Goal: Task Accomplishment & Management: Use online tool/utility

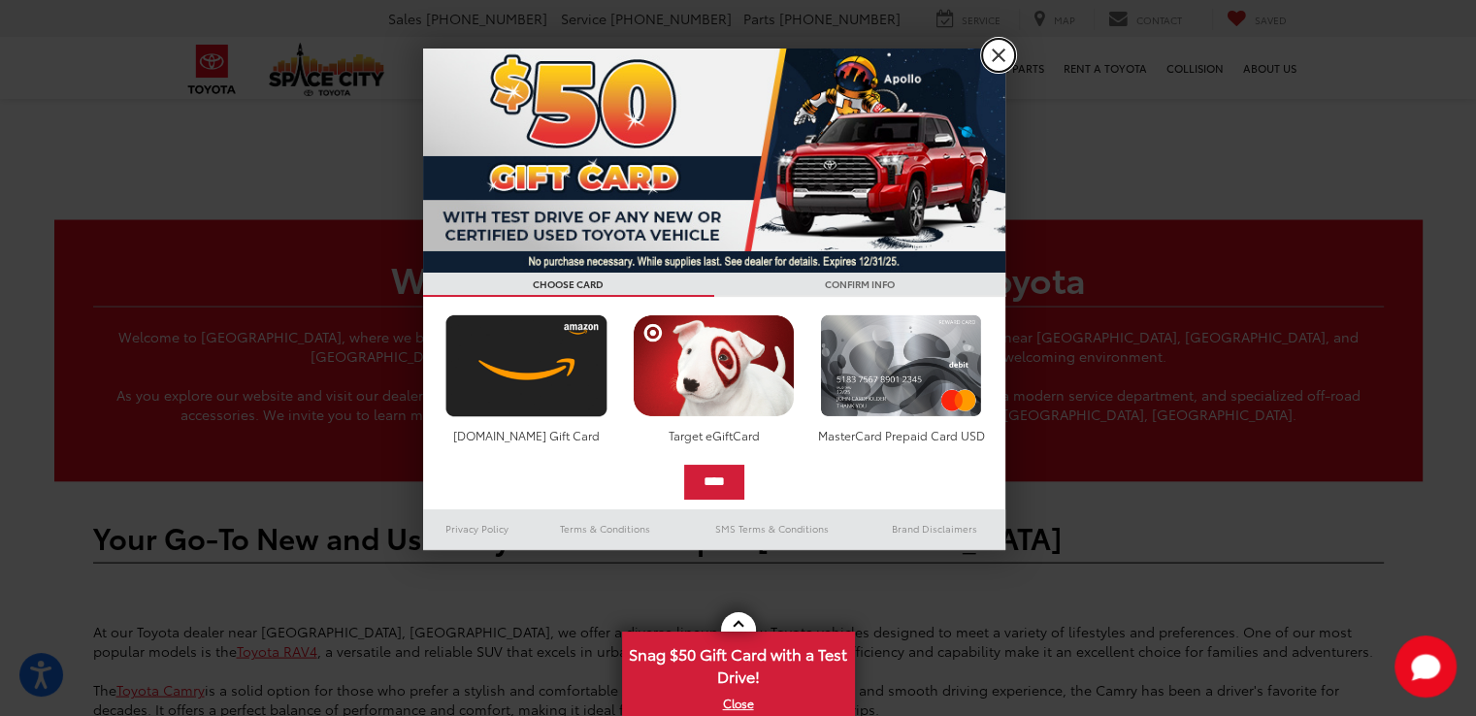
click at [989, 54] on link "X" at bounding box center [998, 55] width 33 height 33
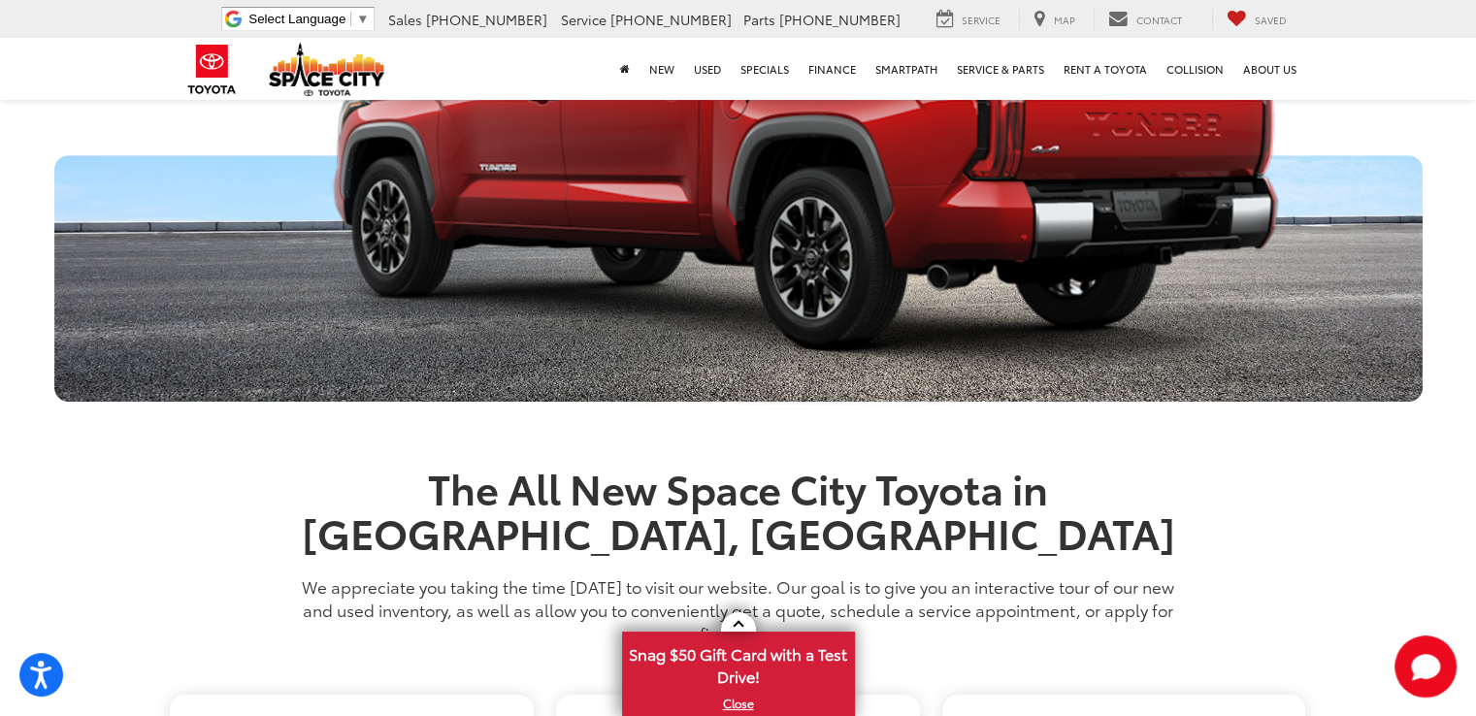
scroll to position [803, 0]
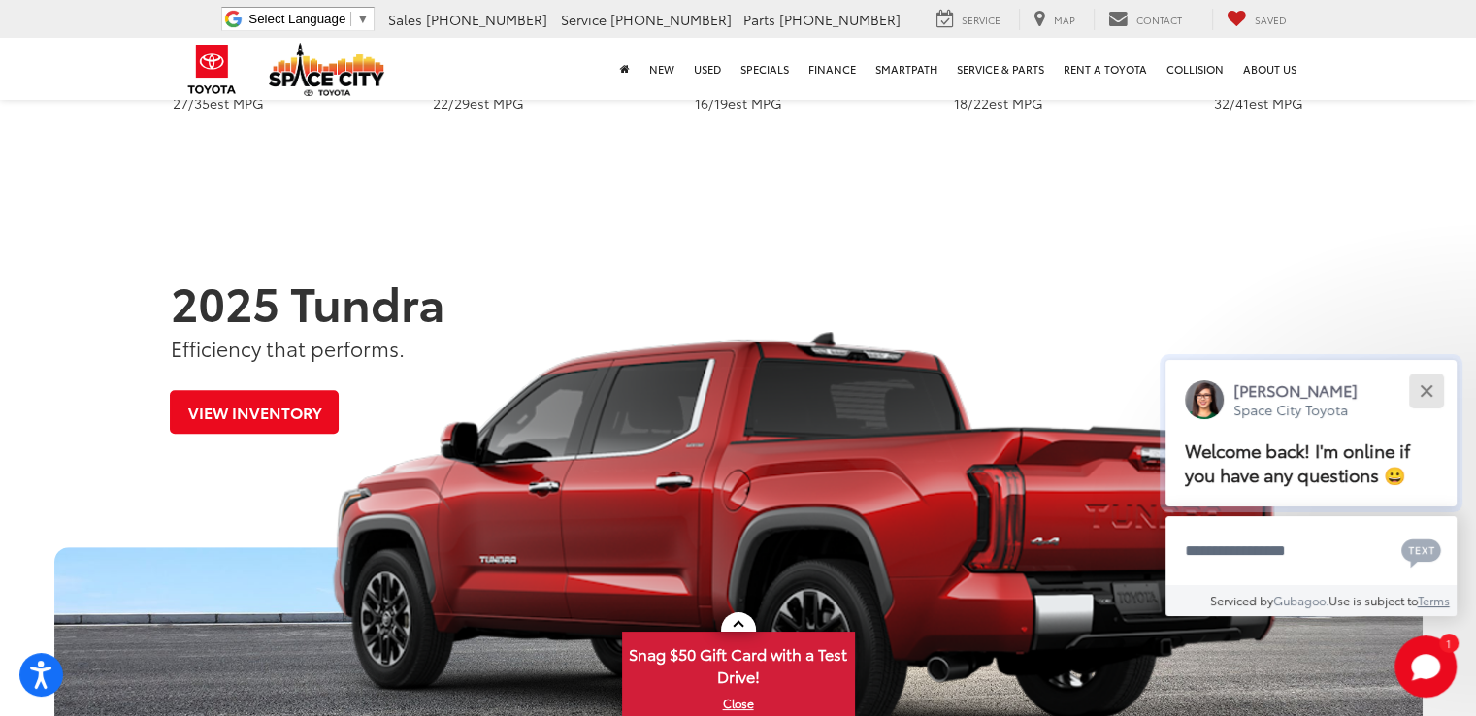
click at [1436, 388] on button "Close" at bounding box center [1426, 391] width 42 height 42
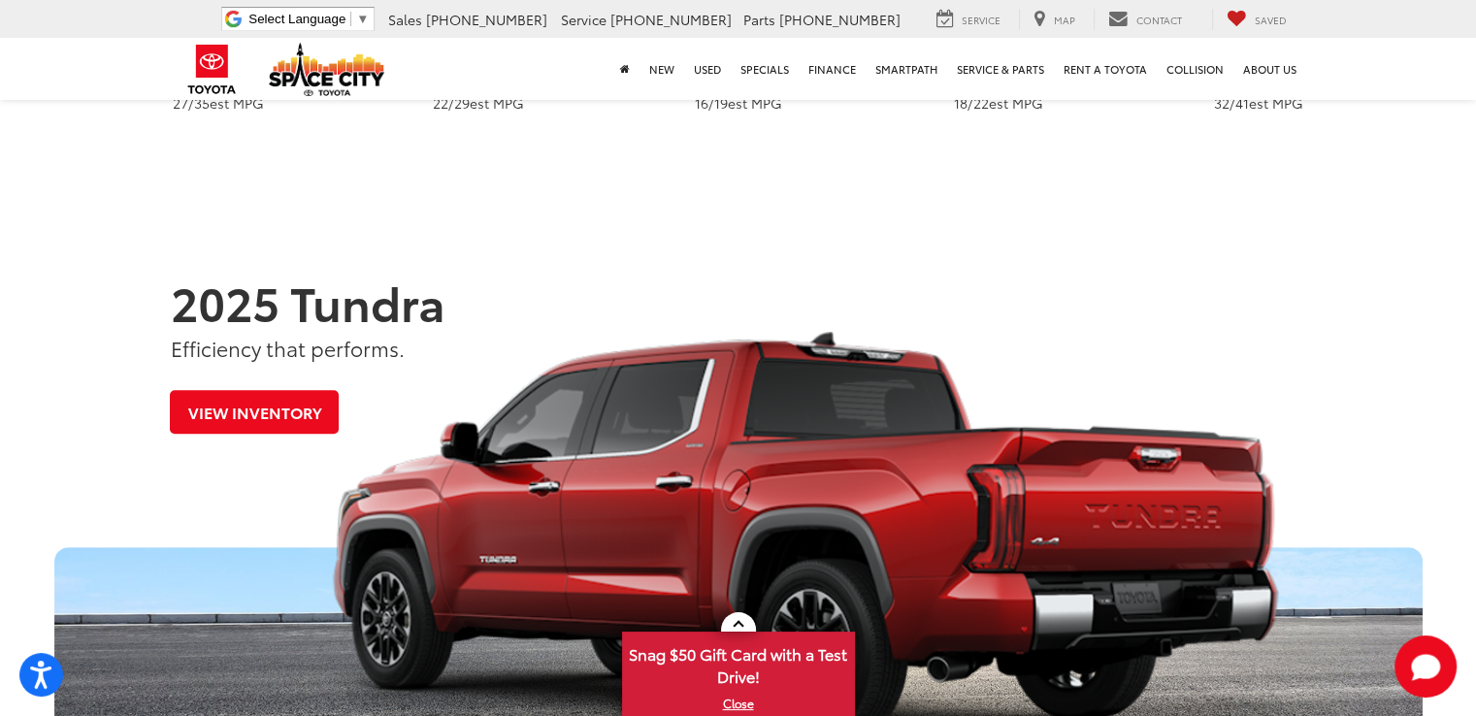
scroll to position [0, 0]
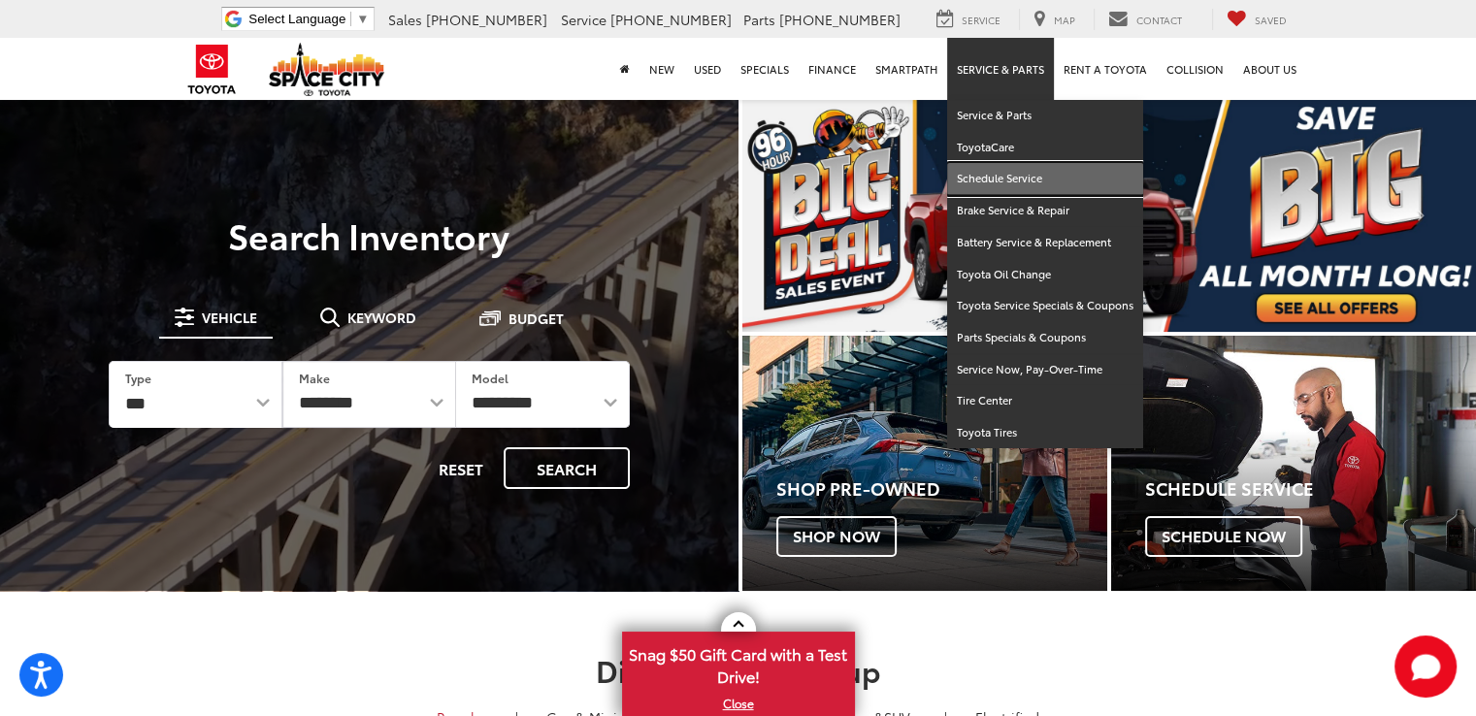
click at [986, 180] on link "Schedule Service" at bounding box center [1045, 179] width 196 height 32
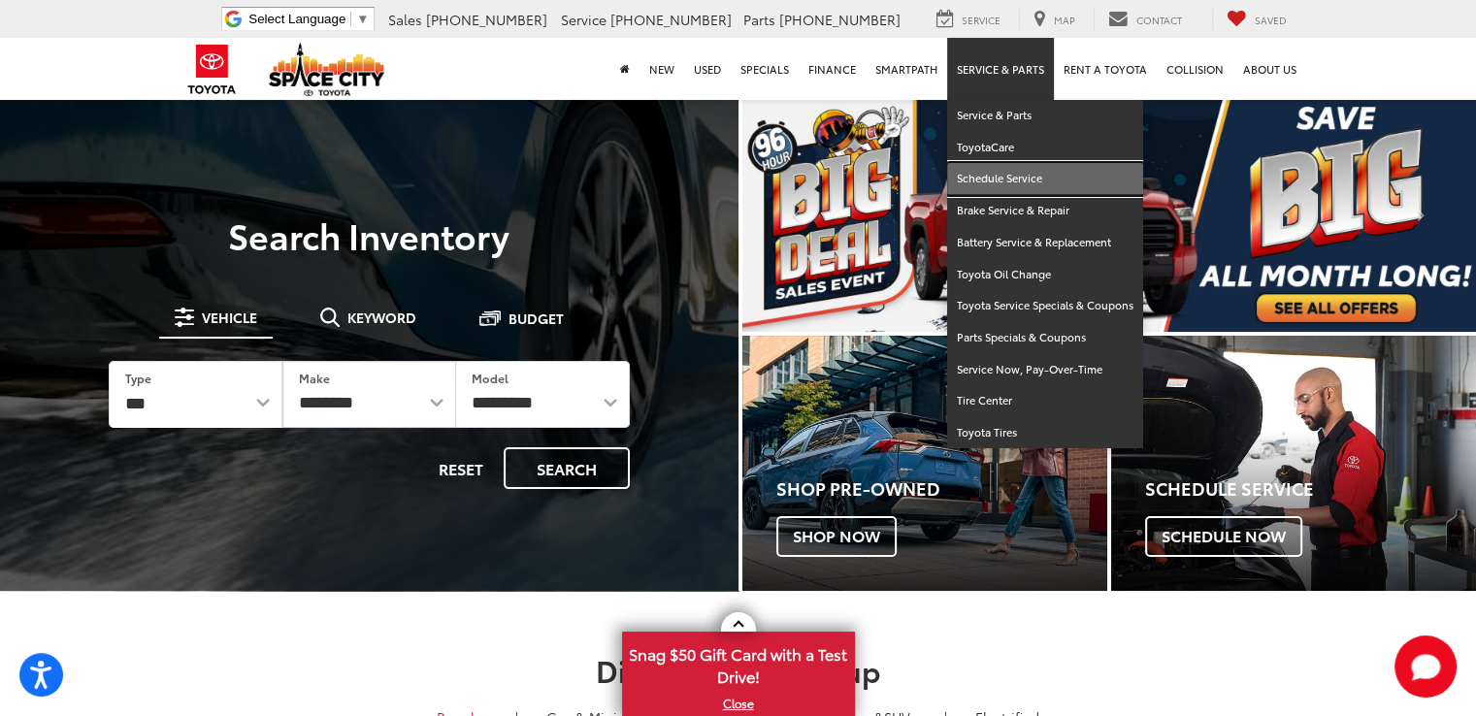
click at [999, 186] on link "Schedule Service" at bounding box center [1045, 179] width 196 height 32
